Goal: Task Accomplishment & Management: Complete application form

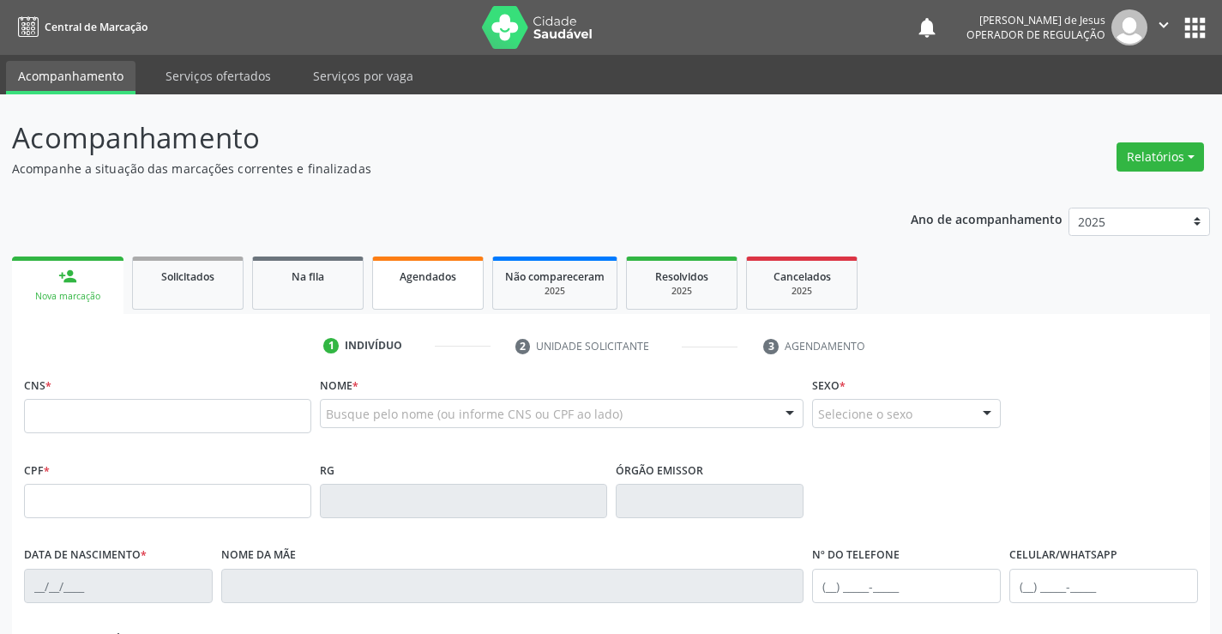
click at [420, 274] on span "Agendados" at bounding box center [428, 276] width 57 height 15
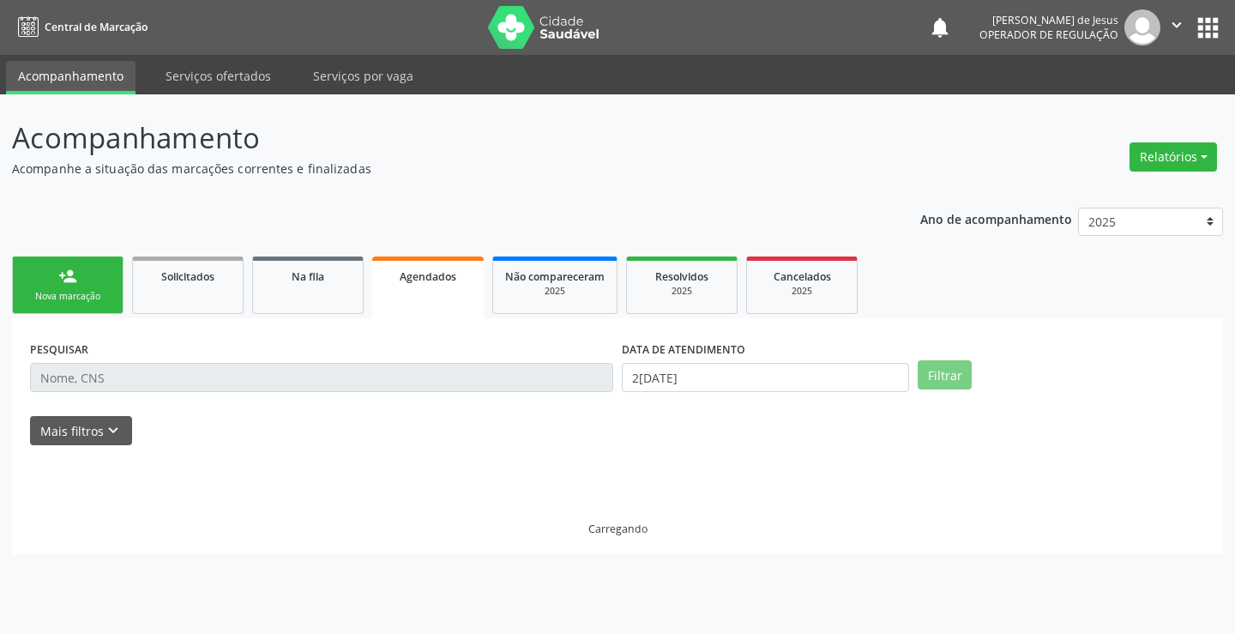
click at [420, 274] on span "Agendados" at bounding box center [428, 276] width 57 height 15
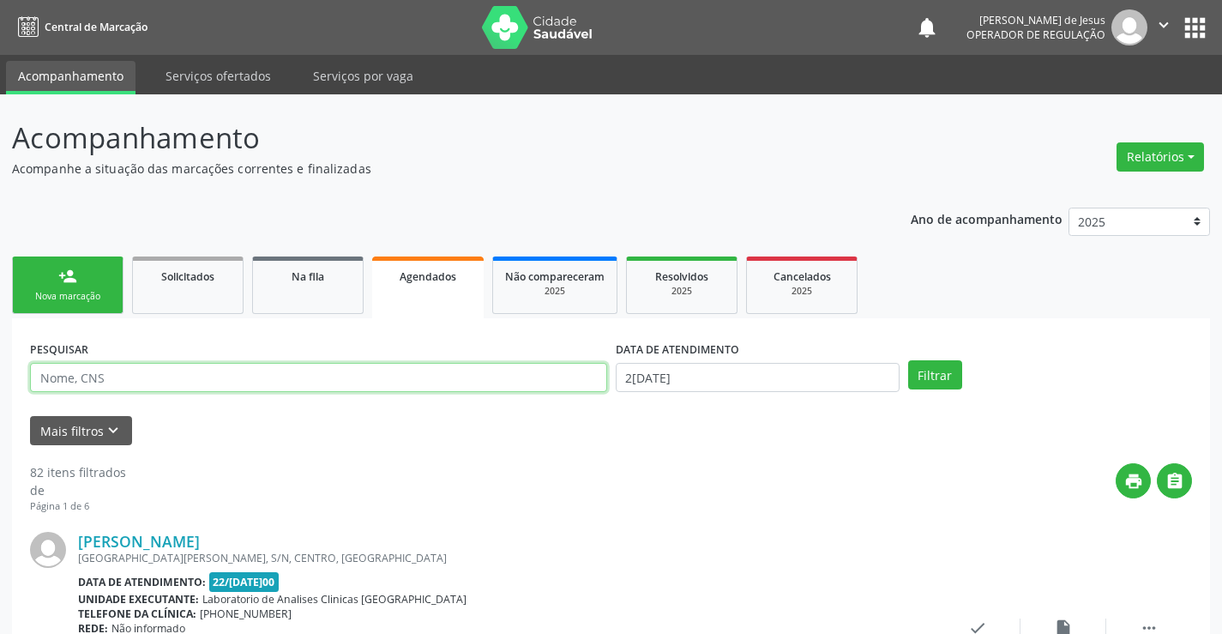
click at [346, 370] on input "text" at bounding box center [318, 377] width 577 height 29
type input "703005884879872"
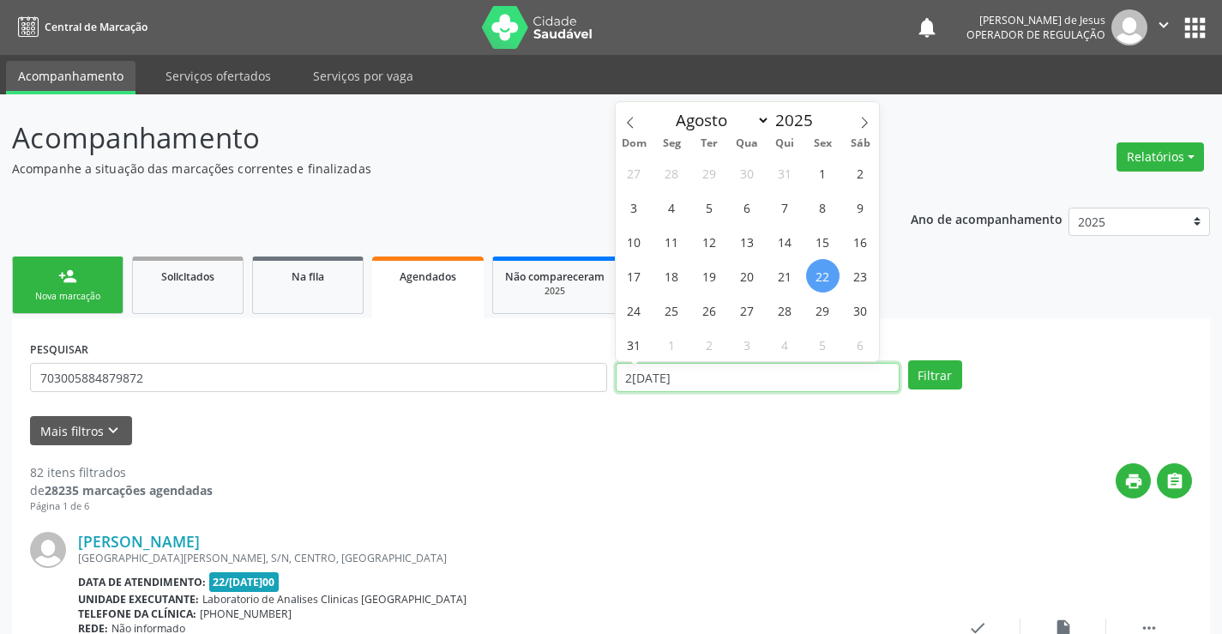
click at [748, 374] on input "2[DATE]" at bounding box center [758, 377] width 284 height 29
click at [908, 360] on button "Filtrar" at bounding box center [935, 374] width 54 height 29
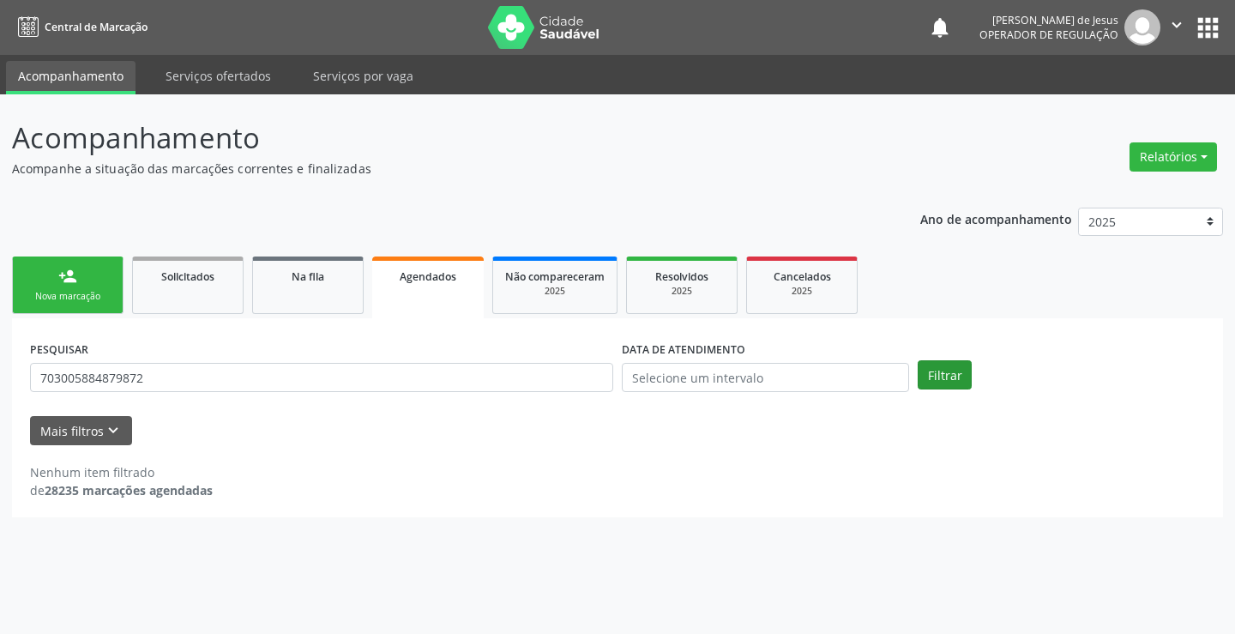
drag, startPoint x: 977, startPoint y: 360, endPoint x: 962, endPoint y: 363, distance: 15.6
click at [969, 359] on div "PESQUISAR 703005884879872 DATA DE ATENDIMENTO Filtrar" at bounding box center [617, 369] width 1183 height 67
click at [961, 364] on button "Filtrar" at bounding box center [944, 374] width 54 height 29
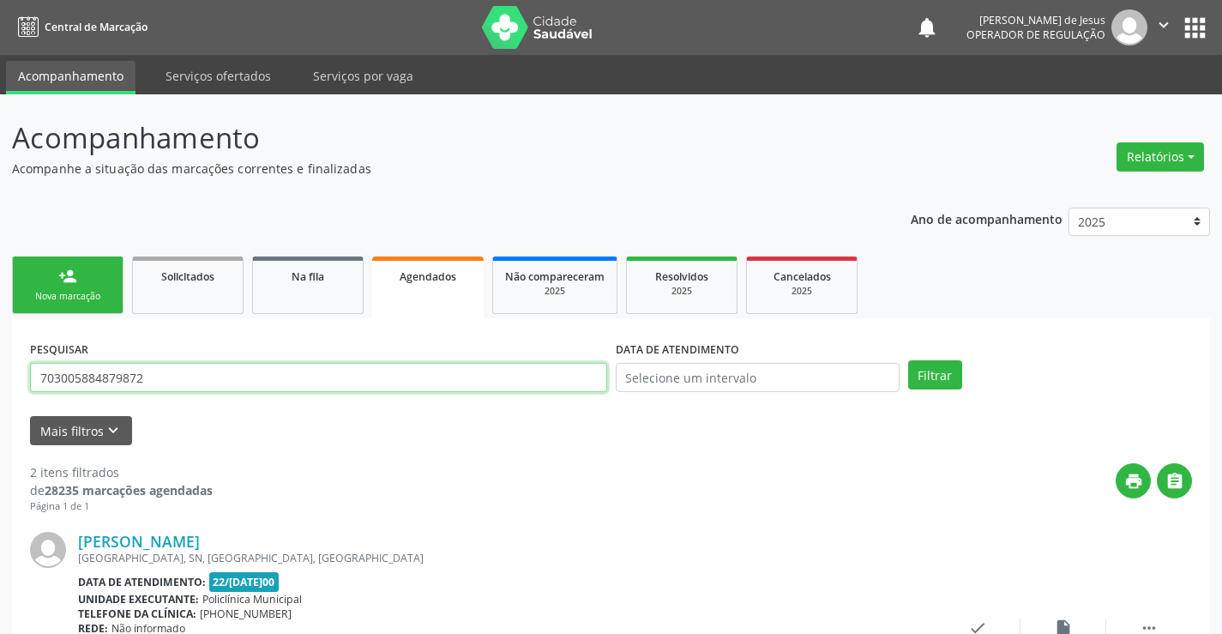
click at [181, 373] on input "703005884879872" at bounding box center [318, 377] width 577 height 29
type input "[PERSON_NAME]"
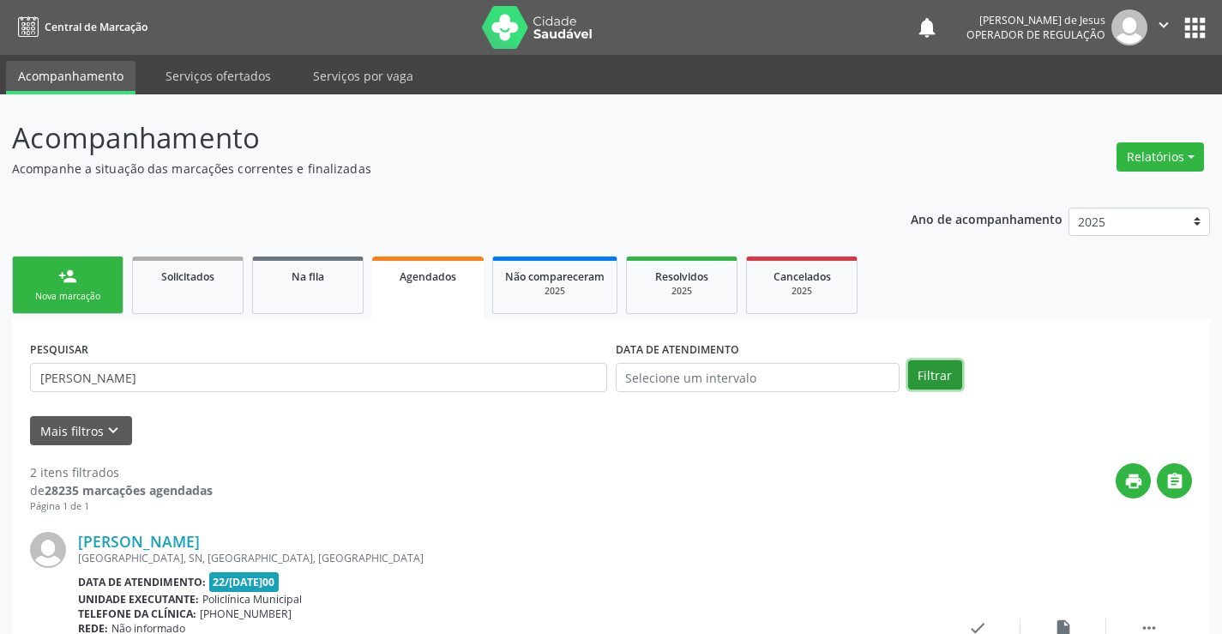
click at [922, 370] on button "Filtrar" at bounding box center [935, 374] width 54 height 29
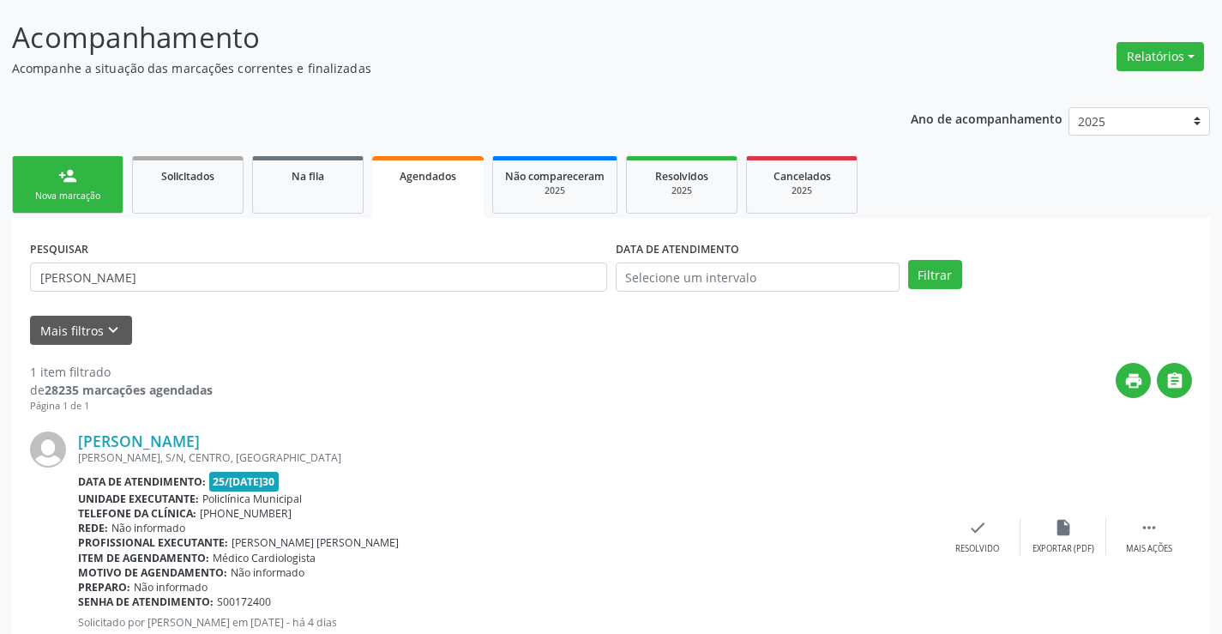
scroll to position [70, 0]
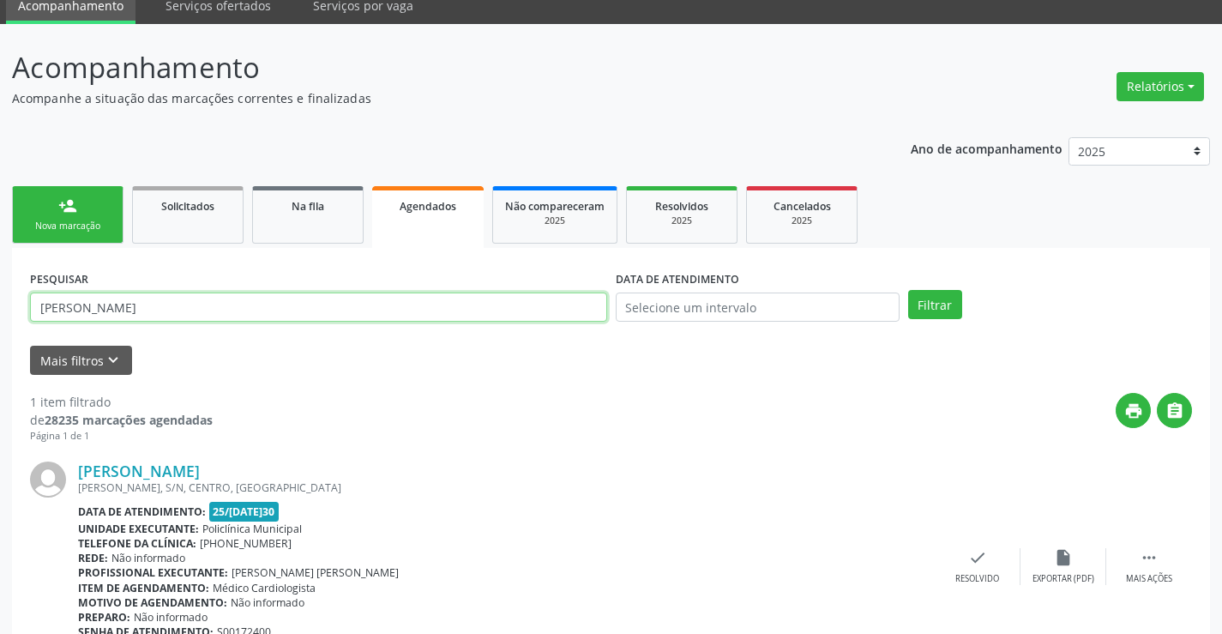
click at [274, 300] on input "[PERSON_NAME]" at bounding box center [318, 306] width 577 height 29
click at [275, 301] on input "[PERSON_NAME]" at bounding box center [318, 306] width 577 height 29
click at [288, 316] on input "text" at bounding box center [318, 306] width 577 height 29
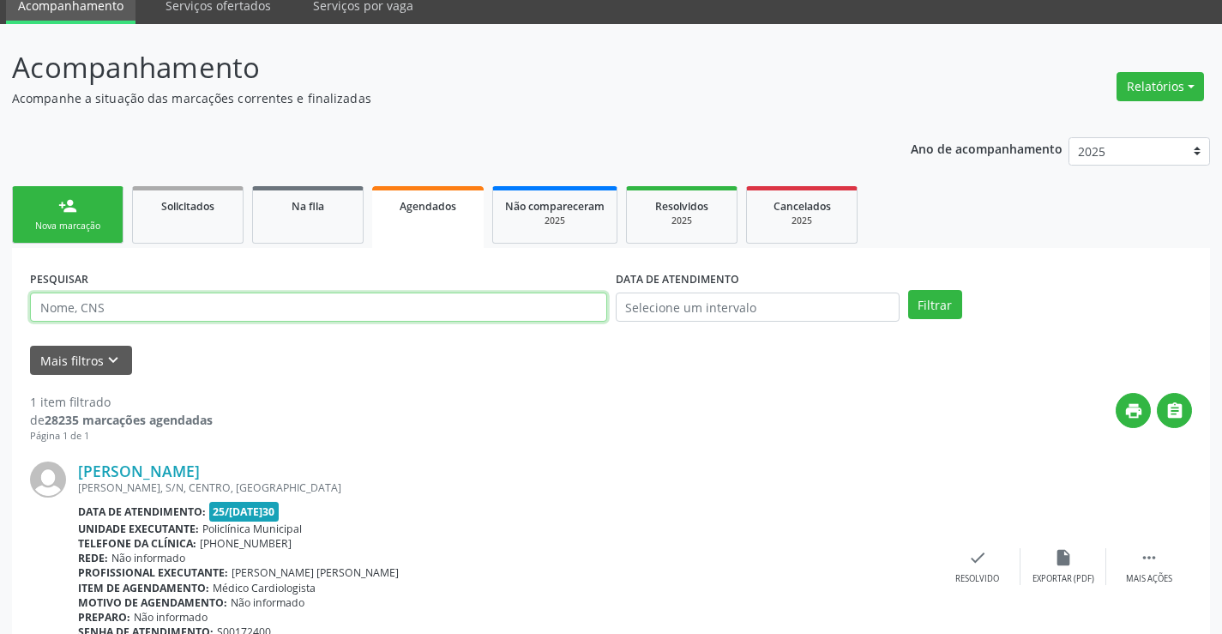
click at [285, 317] on input "text" at bounding box center [318, 306] width 577 height 29
click at [289, 317] on input "text" at bounding box center [318, 306] width 577 height 29
click at [291, 316] on input "text" at bounding box center [318, 306] width 577 height 29
type input "7028026920548"
click at [274, 304] on input "7028026920548" at bounding box center [318, 306] width 577 height 29
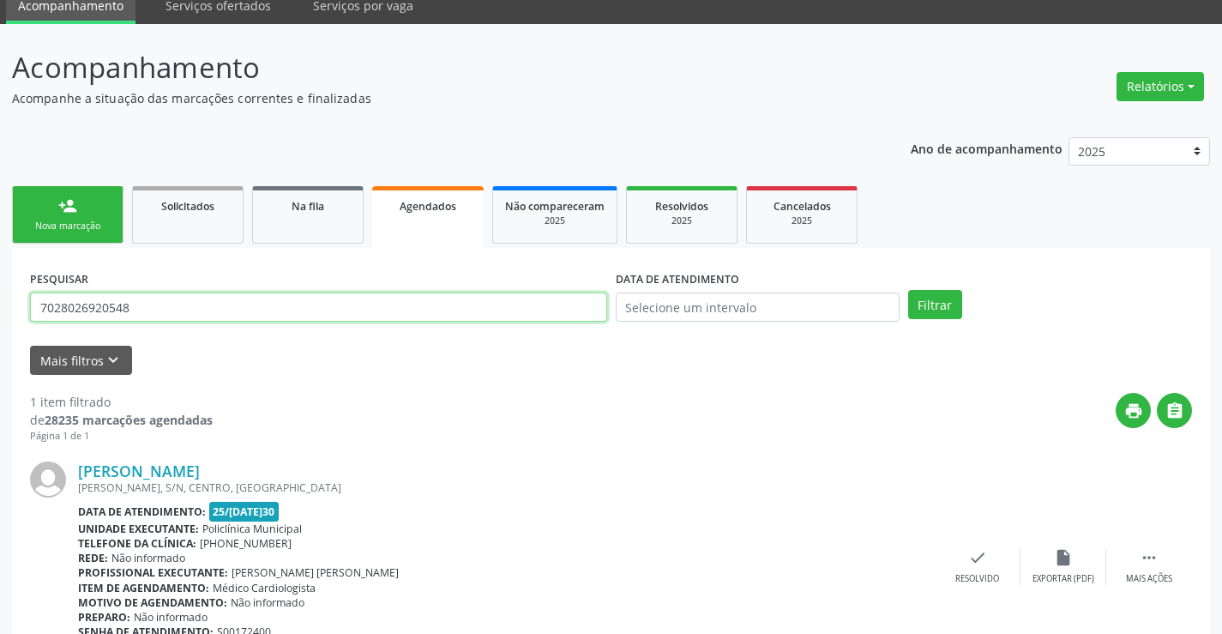
click at [274, 304] on input "7028026920548" at bounding box center [318, 306] width 577 height 29
type input "700807987762080"
click at [931, 300] on button "Filtrar" at bounding box center [935, 304] width 54 height 29
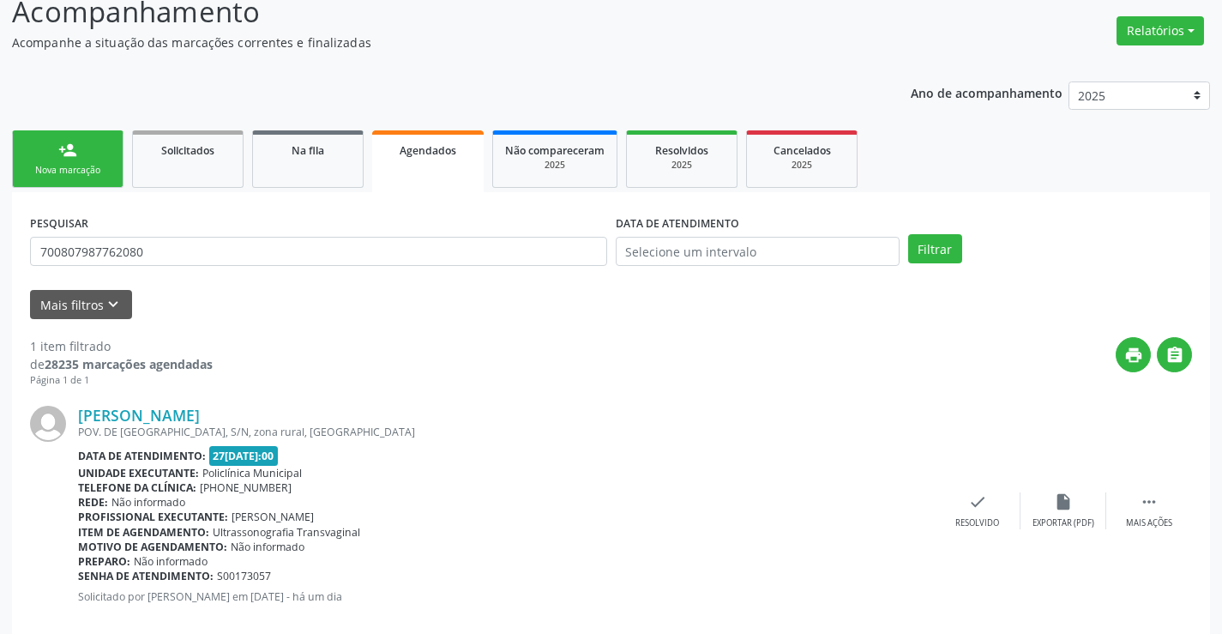
scroll to position [156, 0]
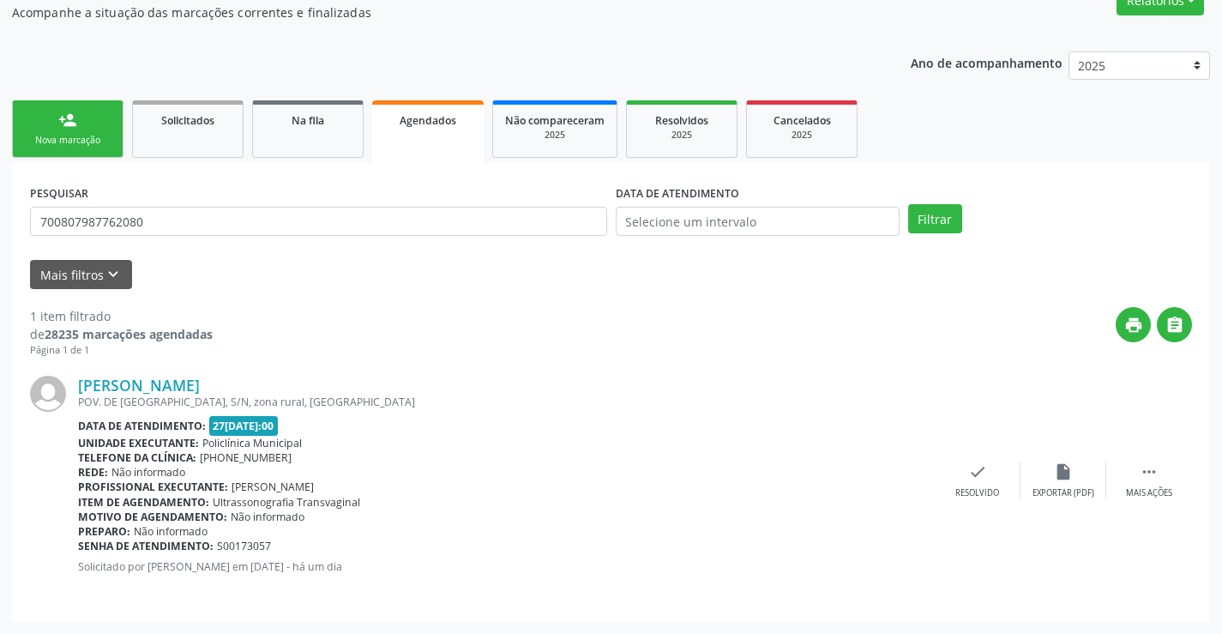
click at [57, 136] on div "Nova marcação" at bounding box center [68, 140] width 86 height 13
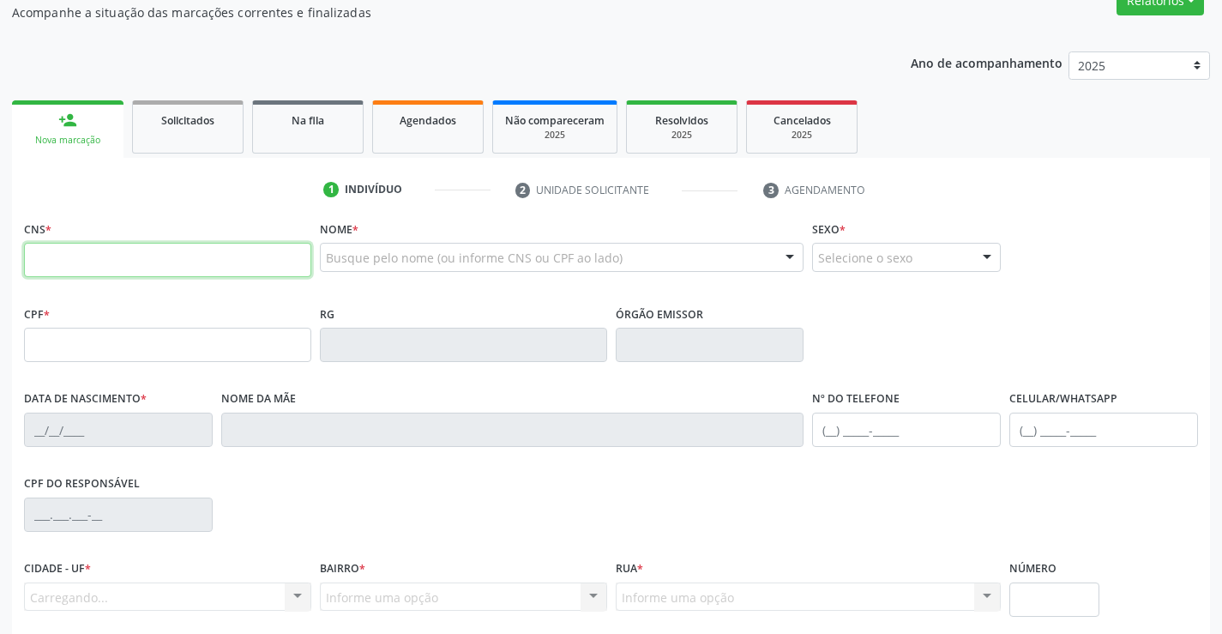
click at [87, 268] on input "text" at bounding box center [167, 260] width 287 height 34
drag, startPoint x: 32, startPoint y: 259, endPoint x: 223, endPoint y: 262, distance: 191.2
click at [223, 262] on input "text" at bounding box center [167, 260] width 287 height 34
drag, startPoint x: 37, startPoint y: 260, endPoint x: 177, endPoint y: 262, distance: 139.8
click at [177, 262] on input "text" at bounding box center [167, 260] width 287 height 34
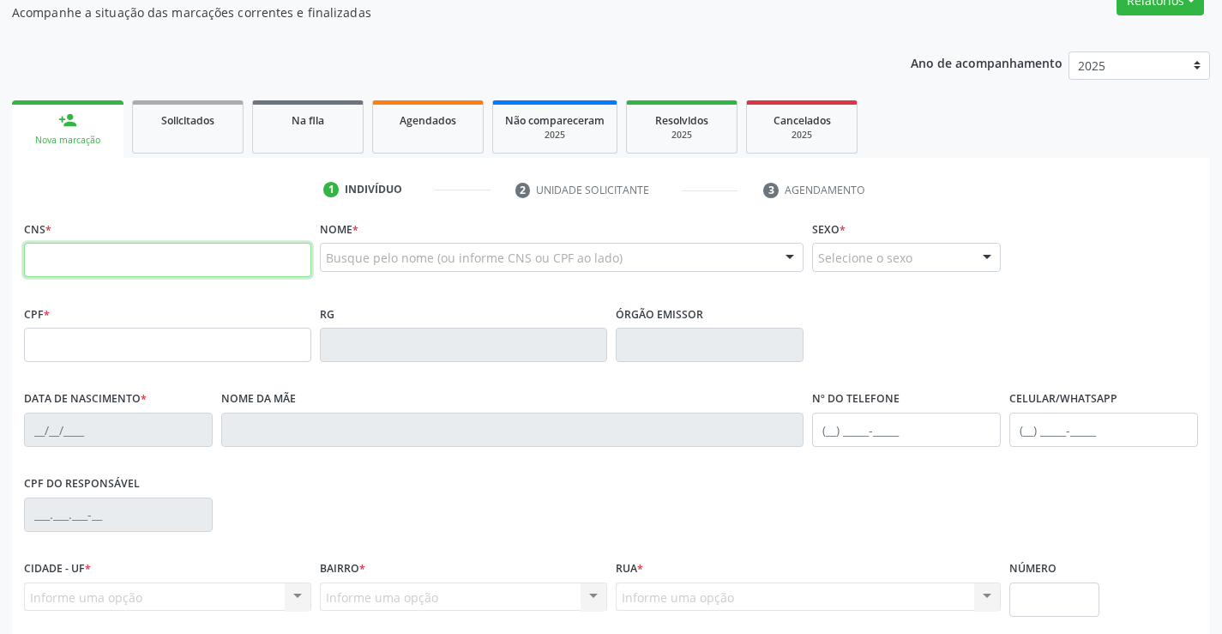
click at [177, 262] on input "text" at bounding box center [167, 260] width 287 height 34
click at [219, 190] on ul "1 Indivíduo 2 Unidade solicitante 3 Agendamento" at bounding box center [611, 190] width 1198 height 28
click at [42, 262] on input "text" at bounding box center [167, 260] width 287 height 34
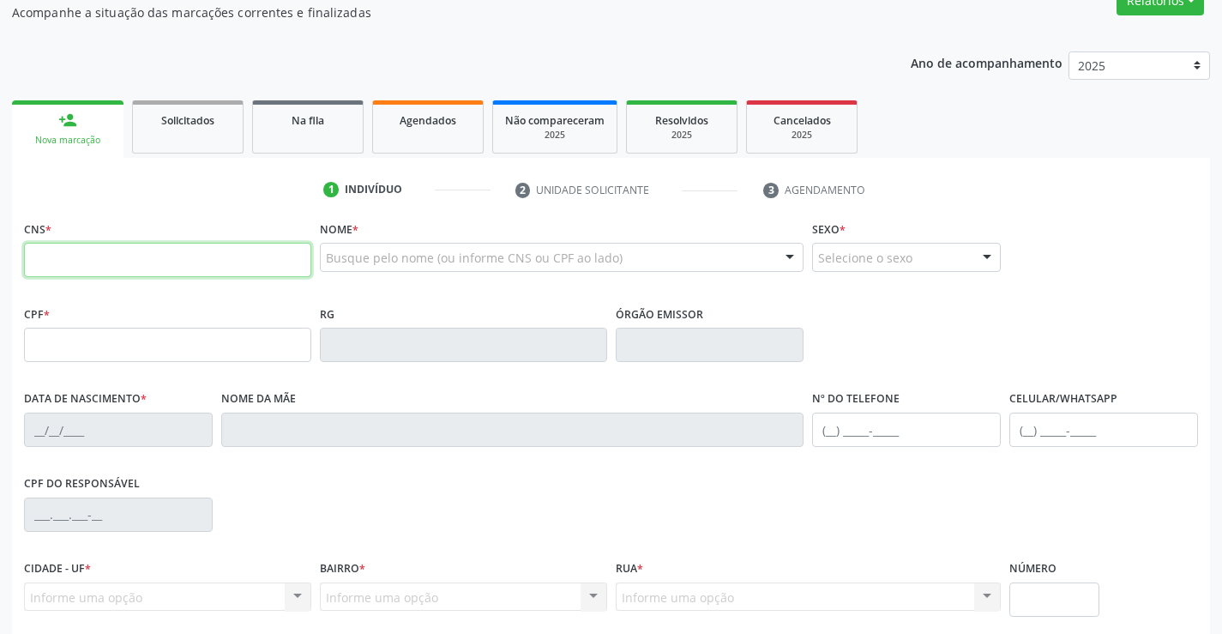
click at [112, 268] on input "text" at bounding box center [167, 260] width 287 height 34
type input "707 8066 3650 7815"
type input "2081251167"
type input "0[DATE]"
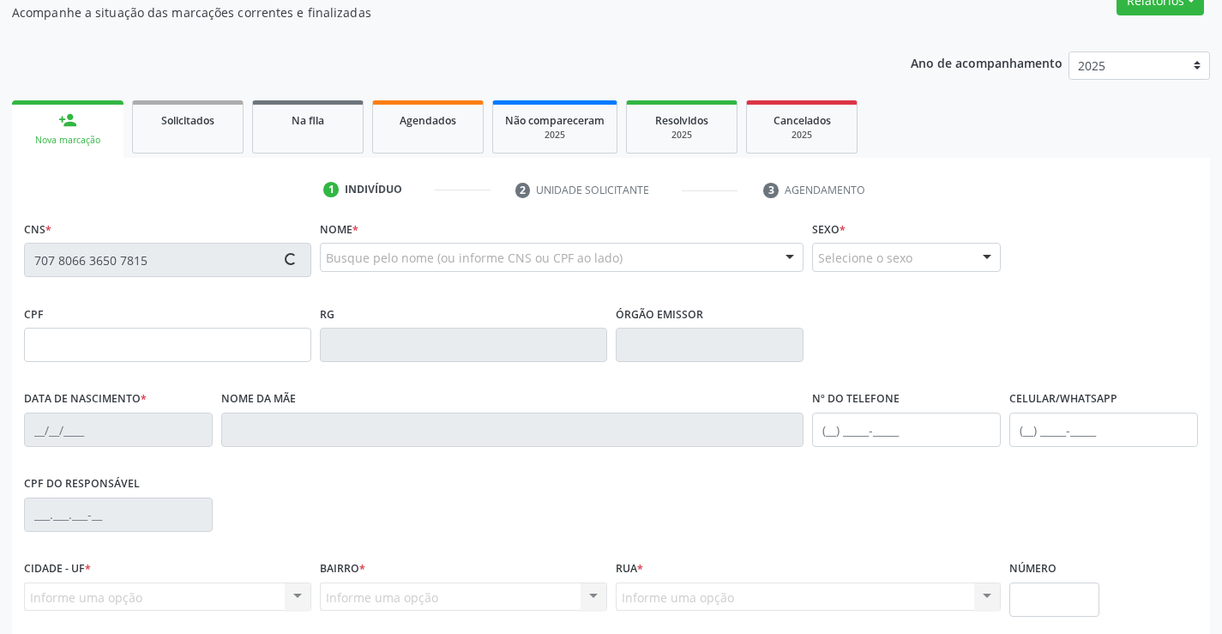
type input "[PHONE_NUMBER]"
type input "100.419.885-07"
type input "SN"
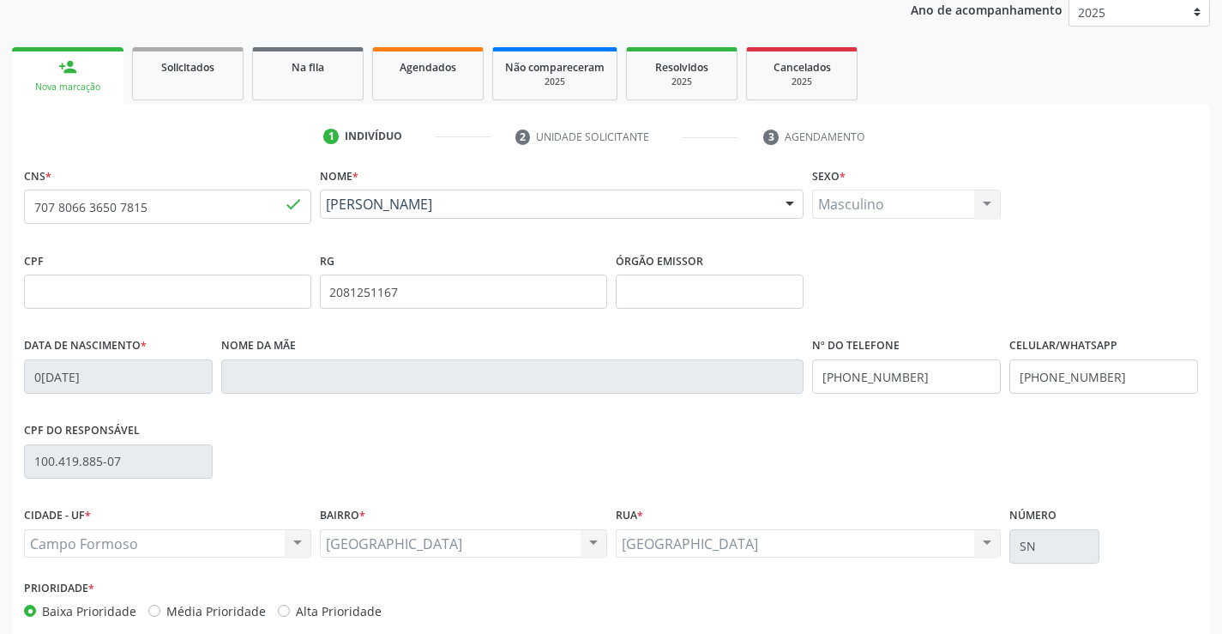
scroll to position [296, 0]
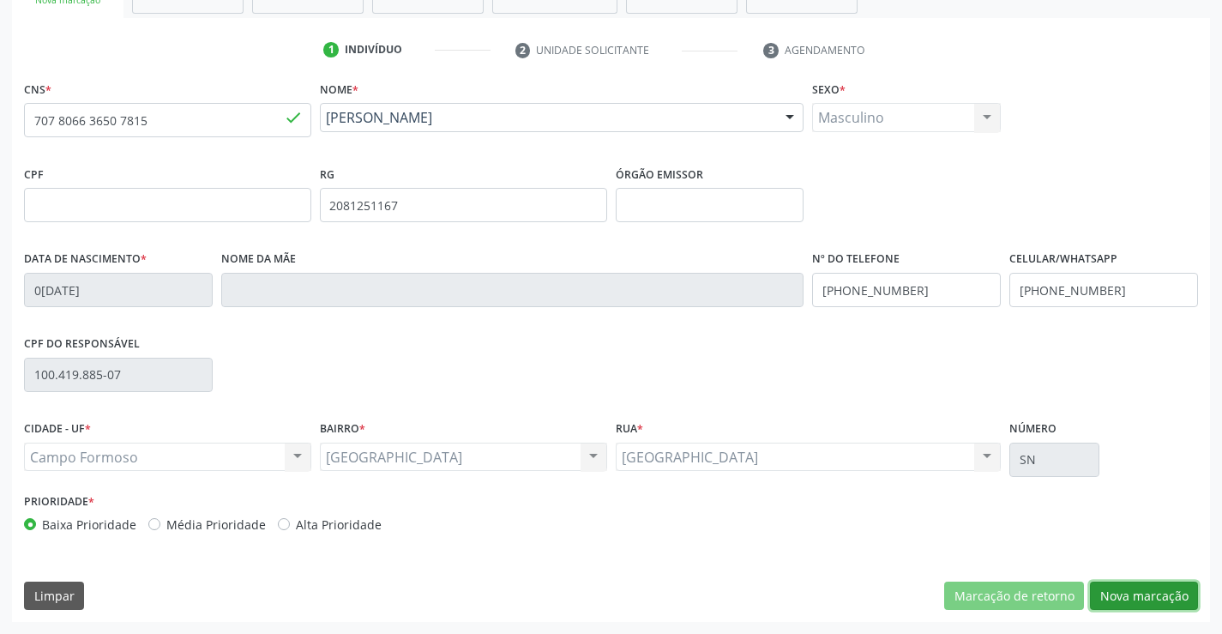
click at [1137, 598] on button "Nova marcação" at bounding box center [1144, 595] width 108 height 29
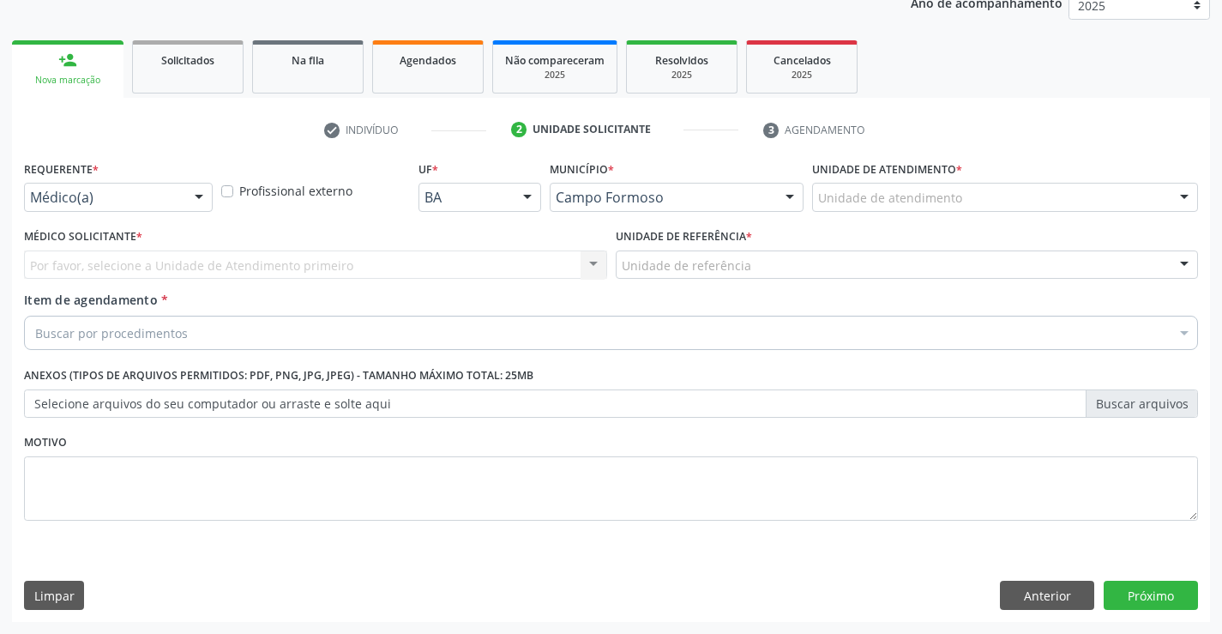
scroll to position [216, 0]
click at [201, 196] on div at bounding box center [199, 197] width 26 height 29
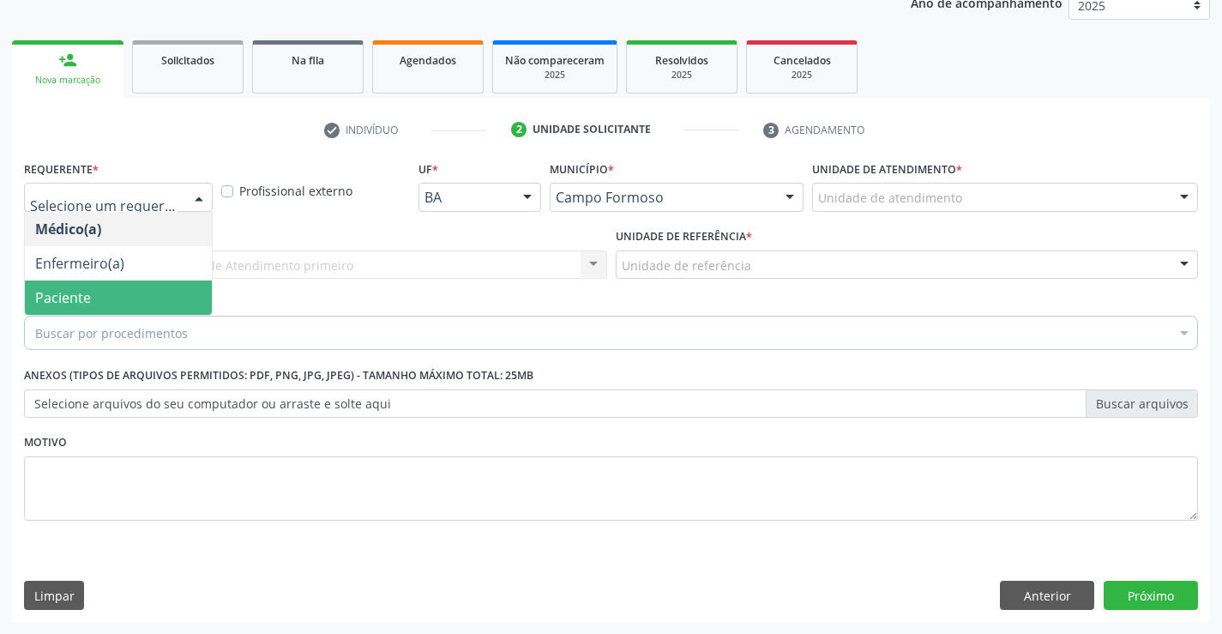
click at [105, 292] on span "Paciente" at bounding box center [118, 297] width 187 height 34
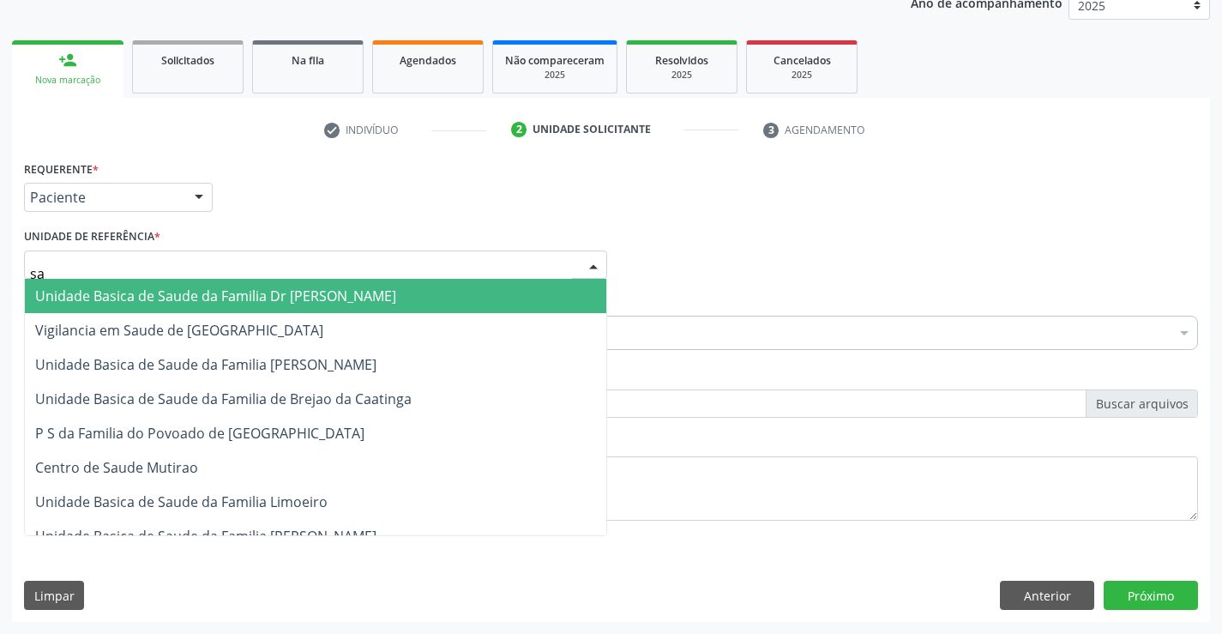
type input "sao"
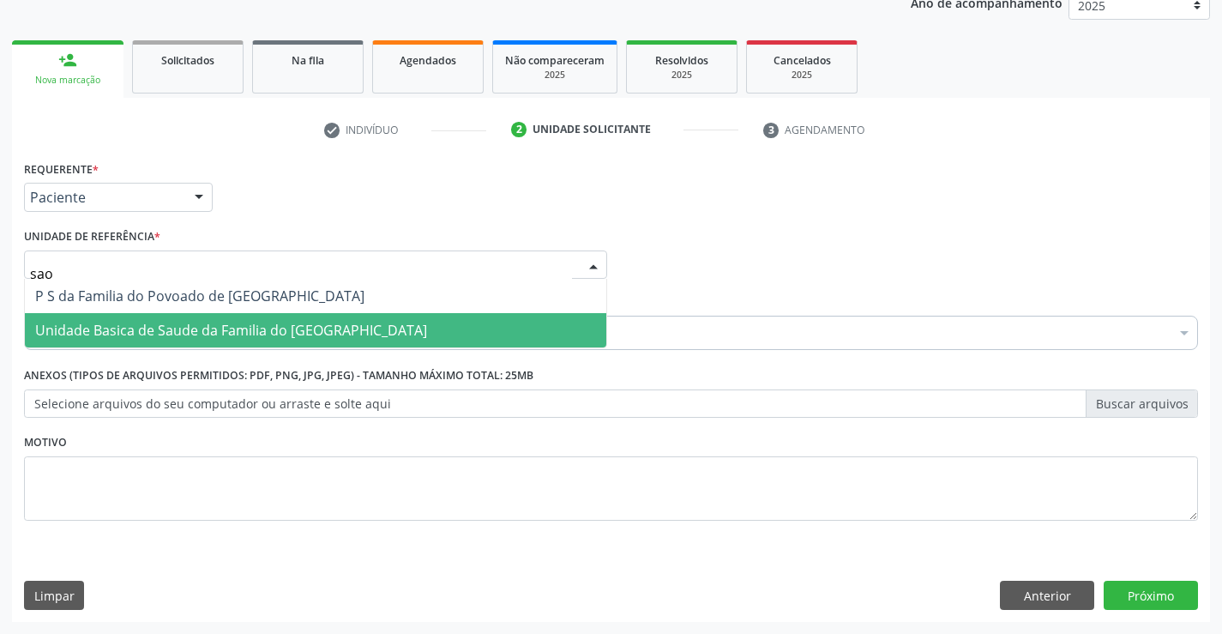
click at [110, 327] on span "Unidade Basica de Saude da Familia do [GEOGRAPHIC_DATA]" at bounding box center [231, 330] width 392 height 19
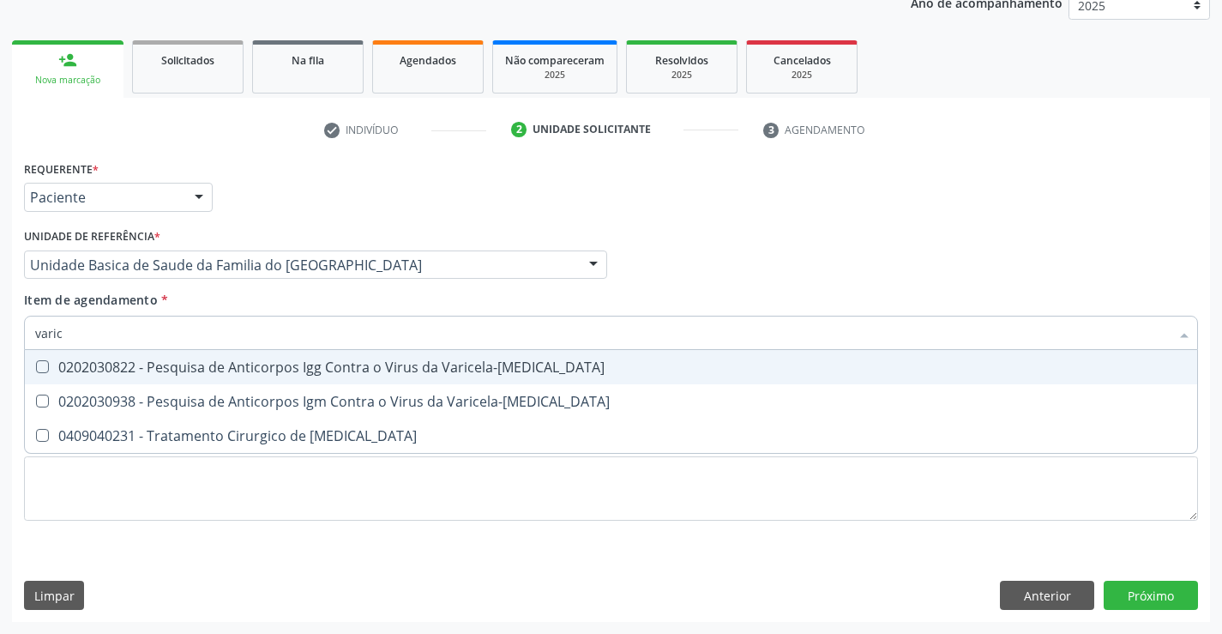
type input "varico"
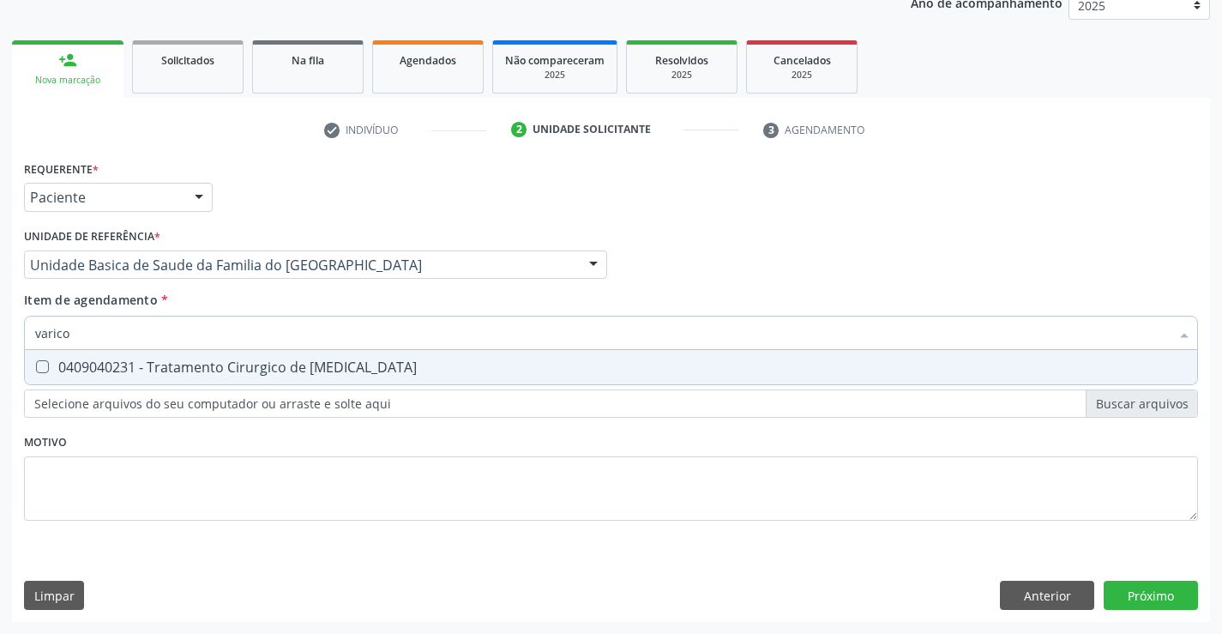
click at [197, 366] on div "0409040231 - Tratamento Cirurgico de [MEDICAL_DATA]" at bounding box center [610, 367] width 1151 height 14
checkbox Varicocele "true"
click at [1143, 594] on div "Requerente * Paciente Médico(a) Enfermeiro(a) Paciente Nenhum resultado encontr…" at bounding box center [611, 389] width 1198 height 466
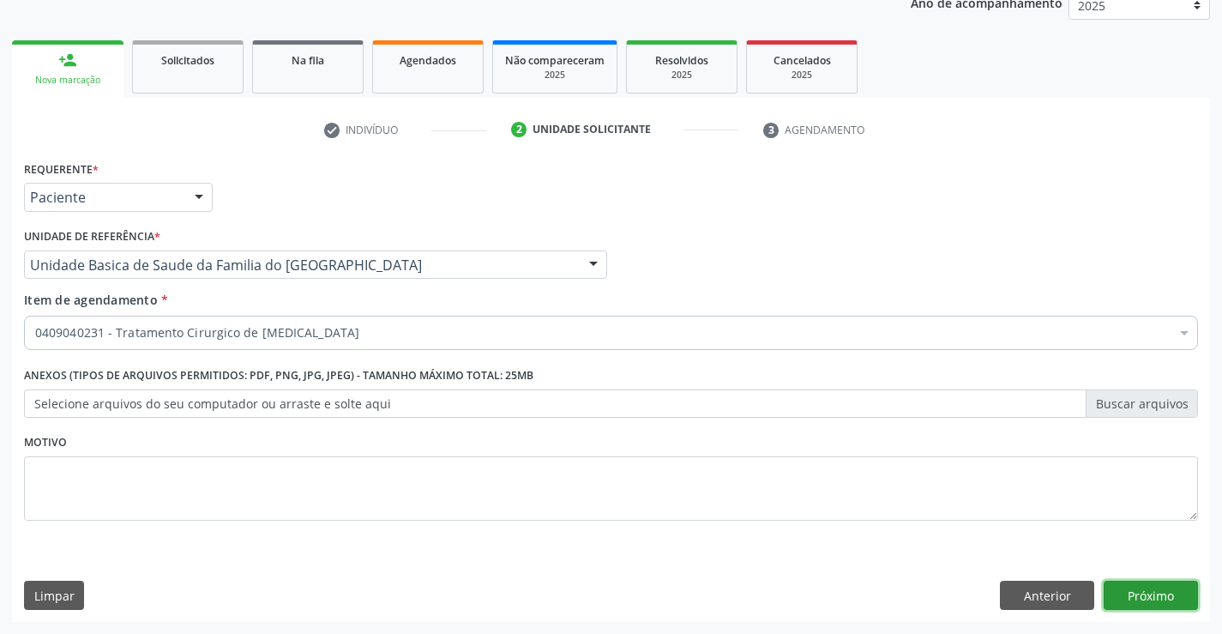
click at [1141, 595] on button "Próximo" at bounding box center [1150, 594] width 94 height 29
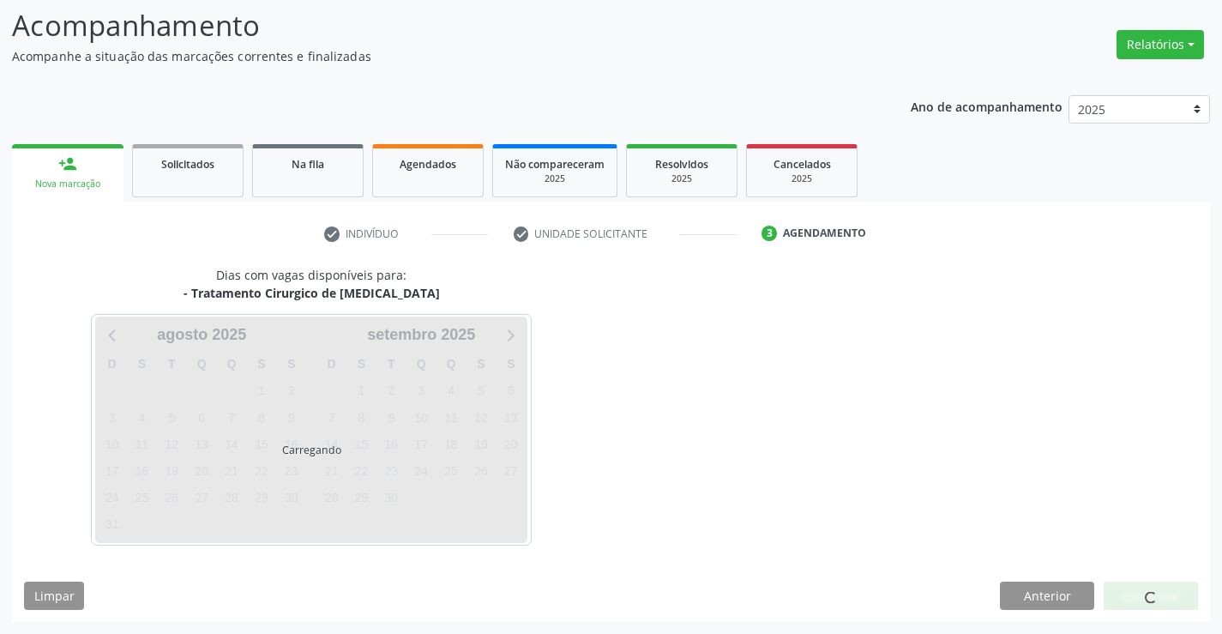
scroll to position [112, 0]
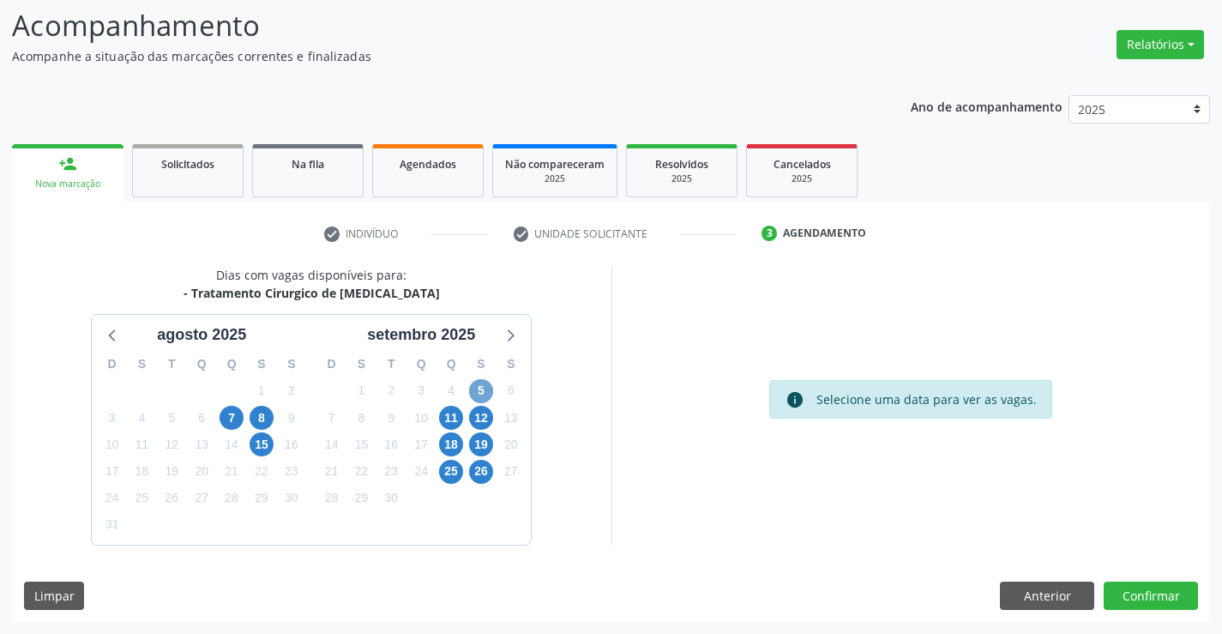
click at [481, 390] on span "5" at bounding box center [481, 391] width 24 height 24
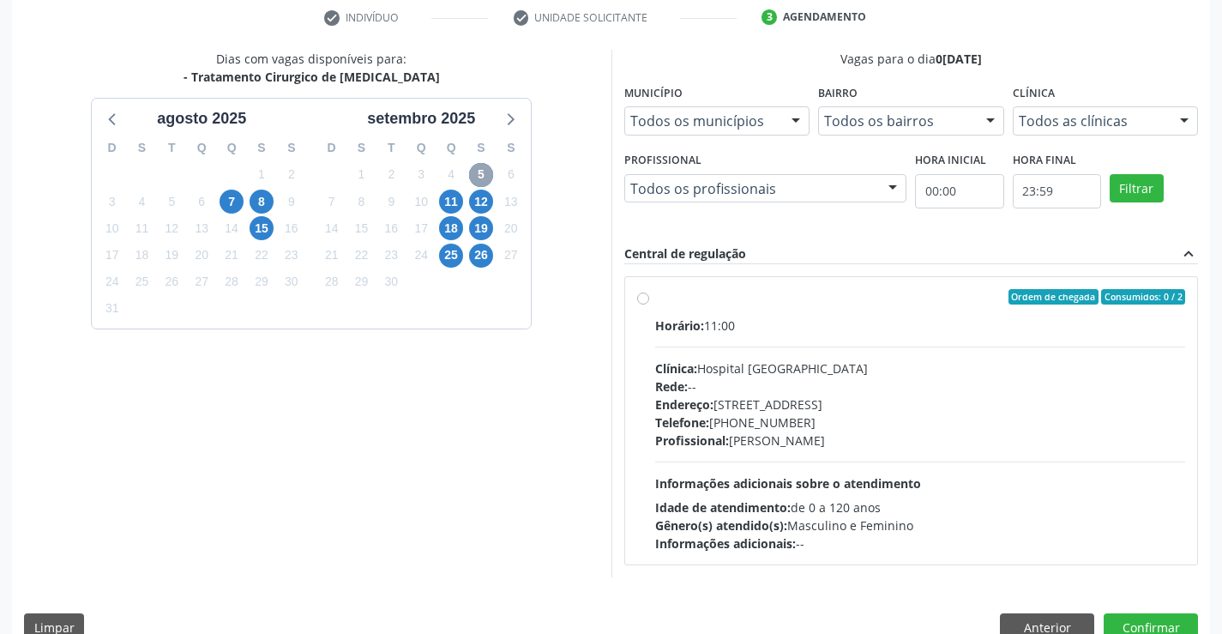
scroll to position [360, 0]
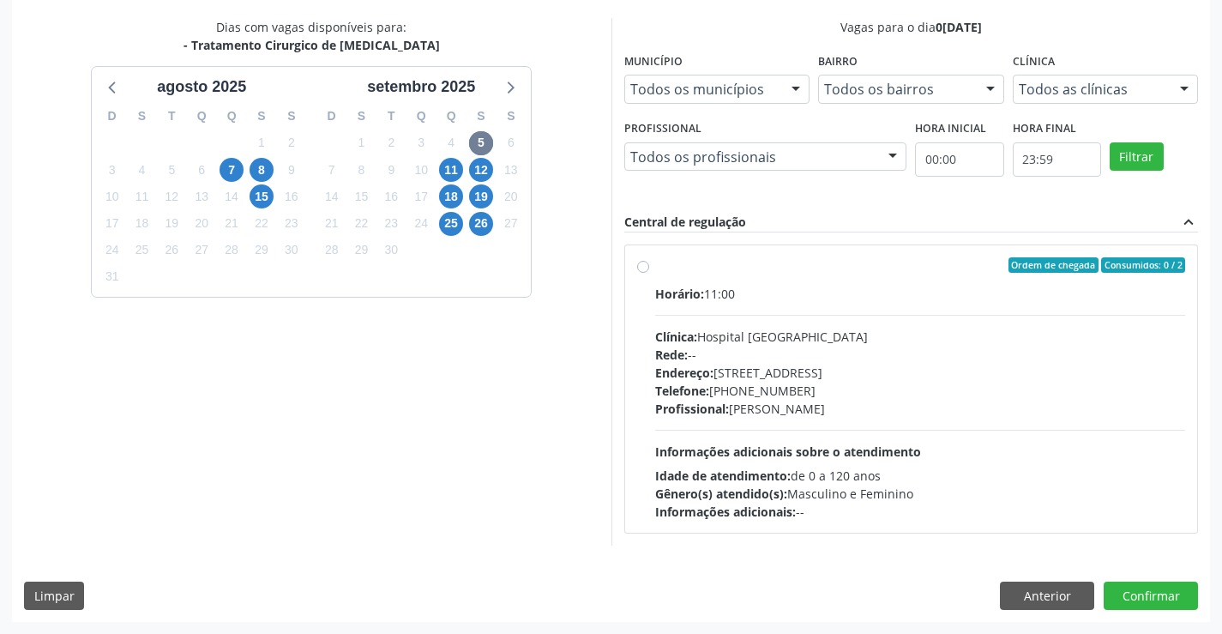
click at [655, 265] on label "Ordem de chegada Consumidos: 0 / 2 Horário: 11:00 Clínica: Hospital [GEOGRAPHIC…" at bounding box center [920, 388] width 531 height 263
click at [646, 265] on input "Ordem de chegada Consumidos: 0 / 2 Horário: 11:00 Clínica: Hospital [GEOGRAPHIC…" at bounding box center [643, 264] width 12 height 15
radio input "true"
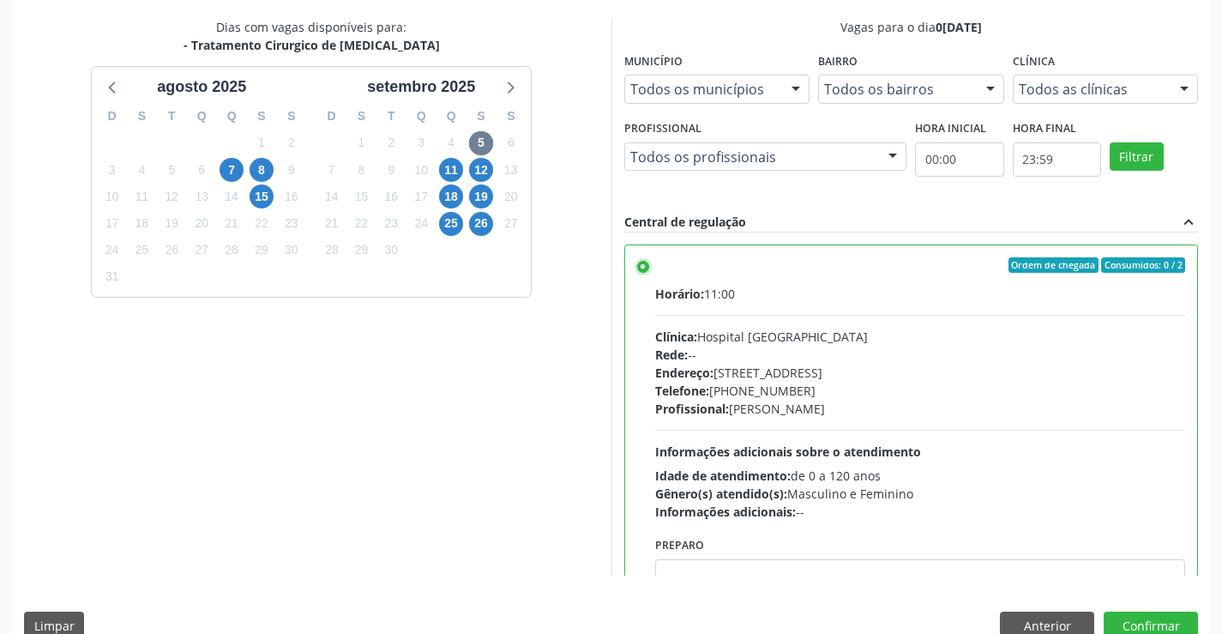
scroll to position [391, 0]
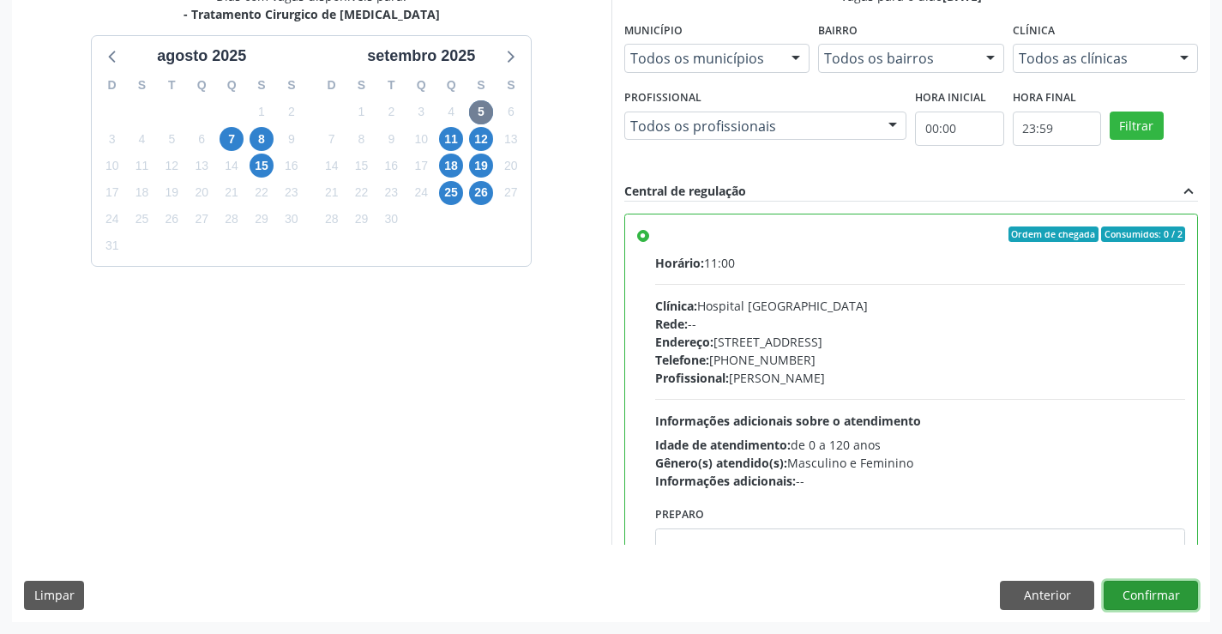
click at [1149, 598] on button "Confirmar" at bounding box center [1150, 594] width 94 height 29
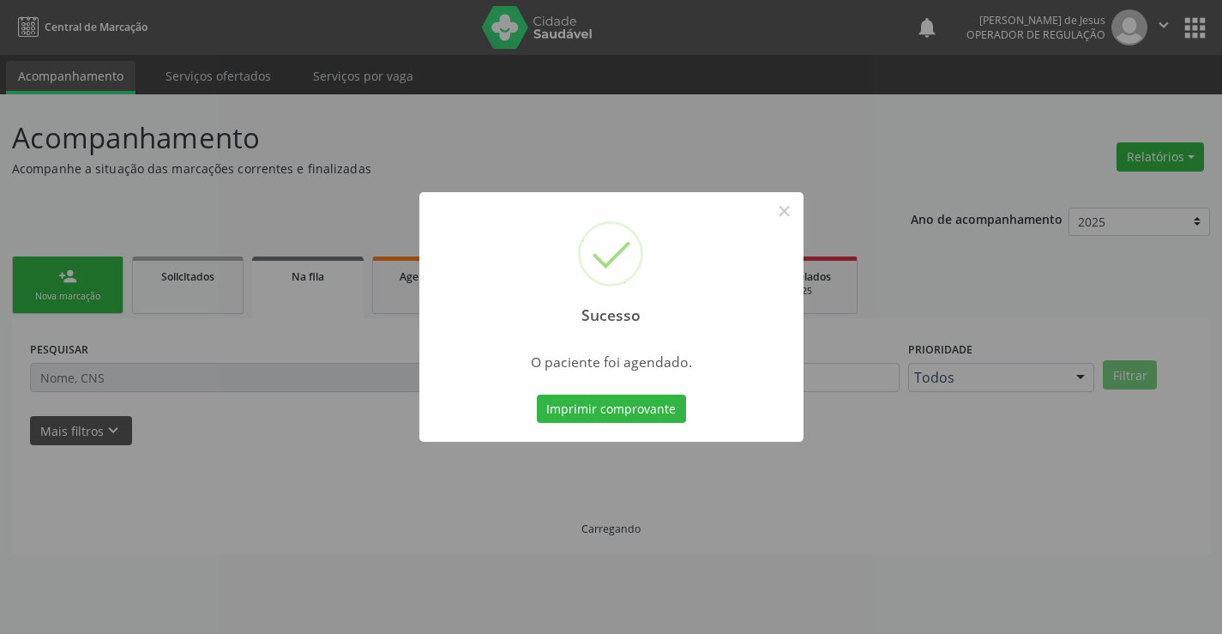
scroll to position [0, 0]
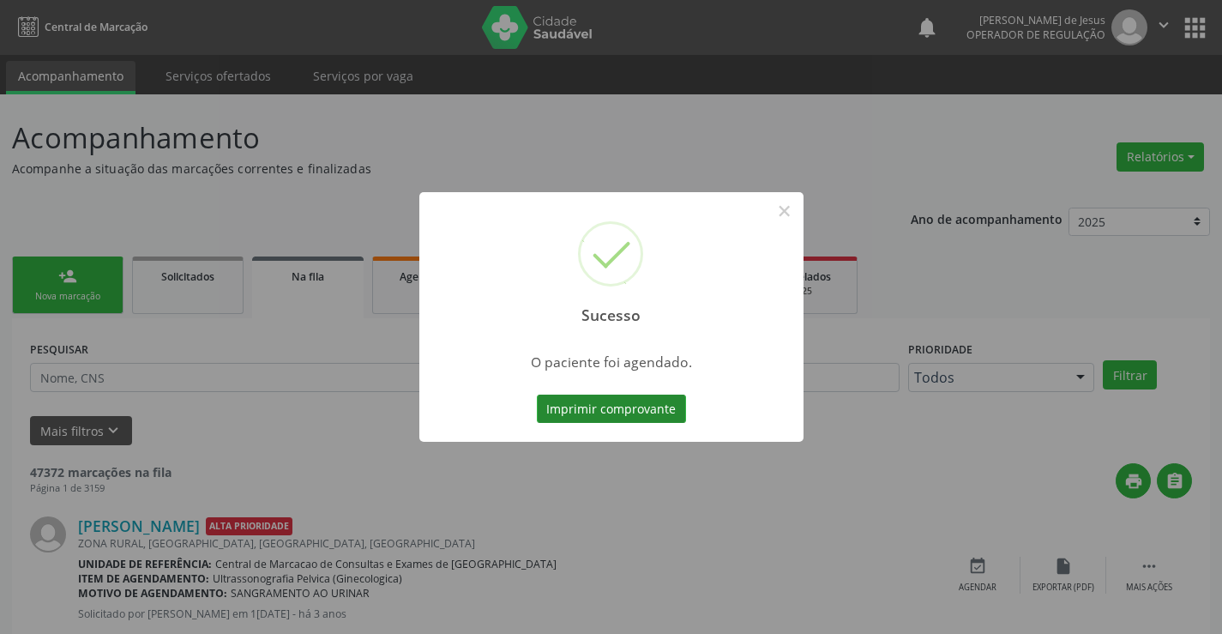
click at [617, 411] on button "Imprimir comprovante" at bounding box center [611, 408] width 149 height 29
